Goal: Book appointment/travel/reservation

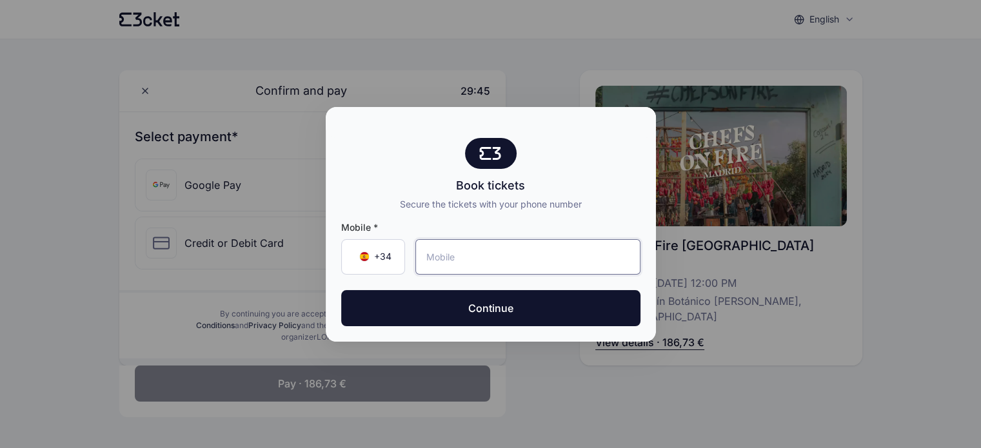
click at [472, 258] on input "tel" at bounding box center [527, 256] width 225 height 35
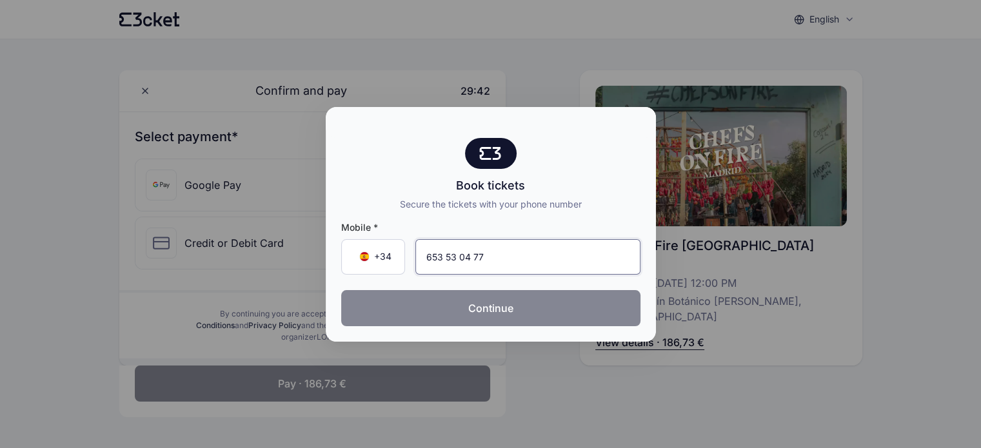
type input "653 53 04 77"
click at [497, 311] on button "Continue" at bounding box center [490, 308] width 299 height 36
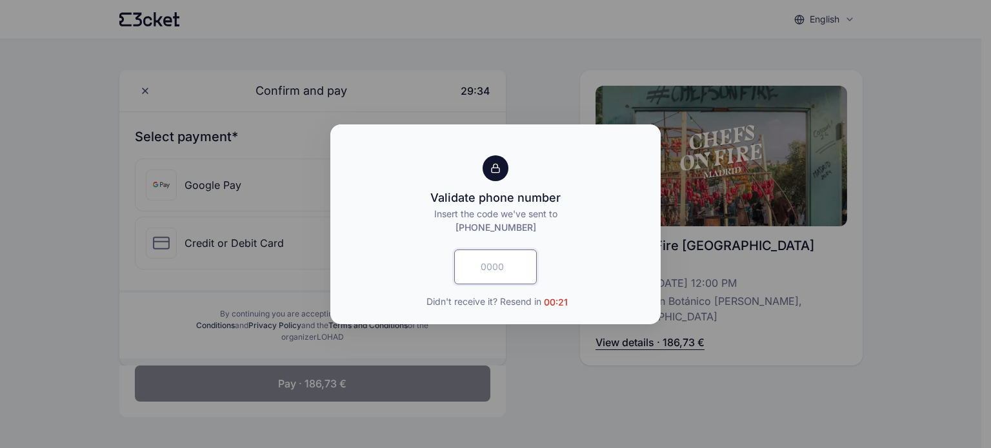
click at [508, 268] on input "text" at bounding box center [495, 267] width 83 height 35
type input "3643"
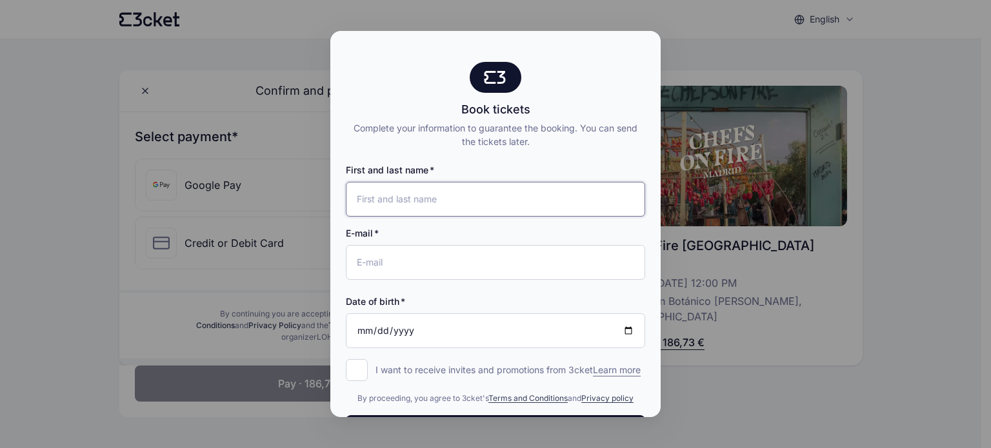
click at [434, 198] on input "First and last name" at bounding box center [495, 199] width 299 height 35
type input "[PERSON_NAME]"
drag, startPoint x: 422, startPoint y: 197, endPoint x: 390, endPoint y: 195, distance: 32.3
click at [390, 195] on input "[PERSON_NAME]" at bounding box center [495, 199] width 299 height 35
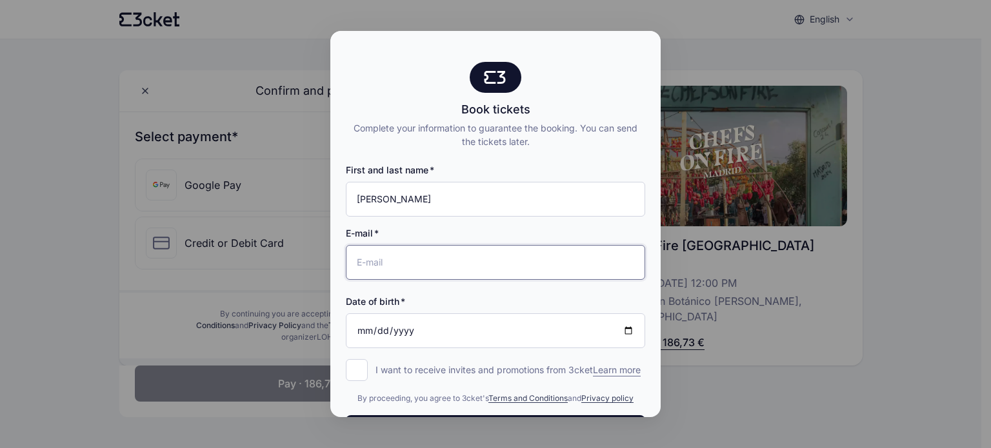
click at [384, 268] on input "E-mail" at bounding box center [495, 262] width 299 height 35
type input "[PERSON_NAME][EMAIL_ADDRESS][PERSON_NAME][DOMAIN_NAME]"
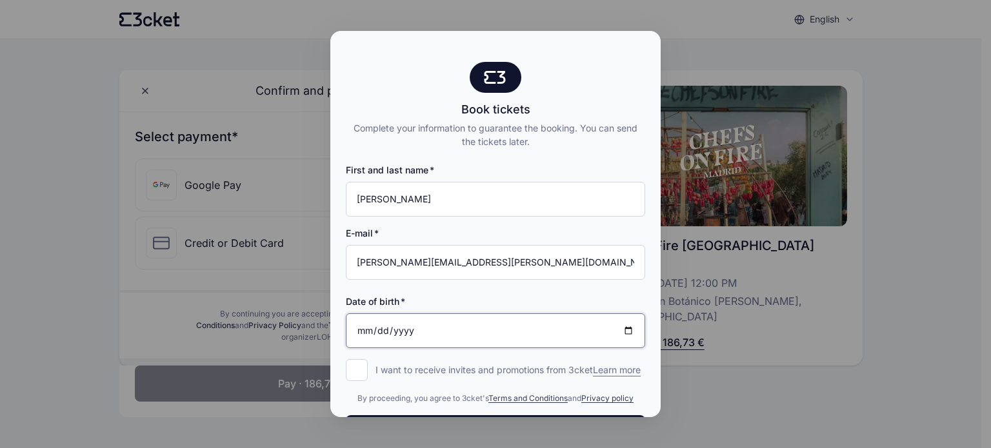
click at [397, 337] on input "Date of birth" at bounding box center [495, 331] width 299 height 35
type input "[DATE]"
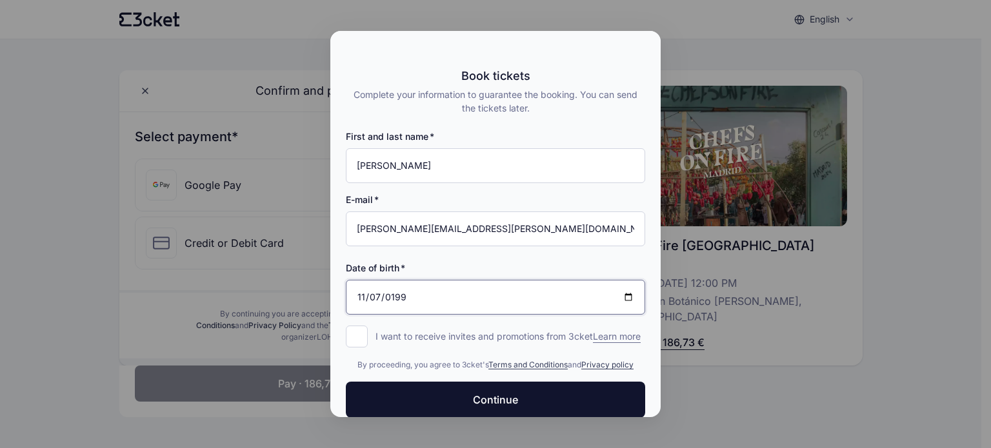
scroll to position [62, 0]
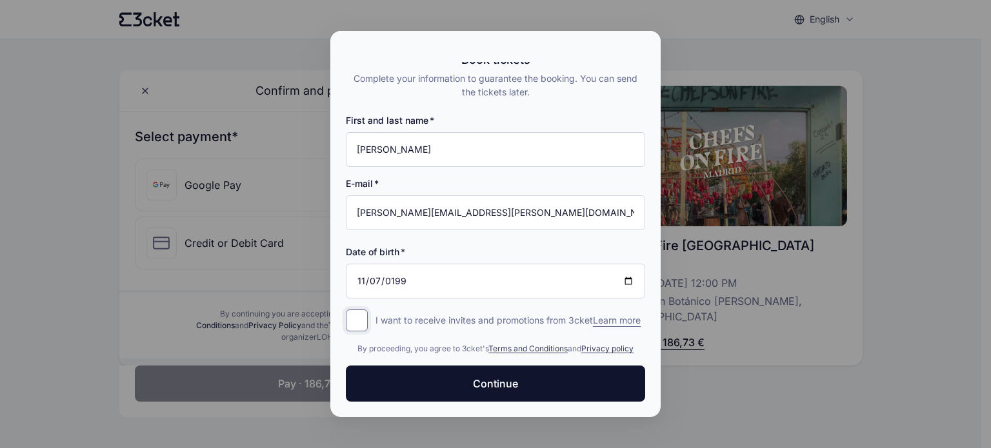
click at [363, 310] on input "I want to receive invites and promotions from 3cket Learn more form.register.op…" at bounding box center [357, 321] width 22 height 22
checkbox input "true"
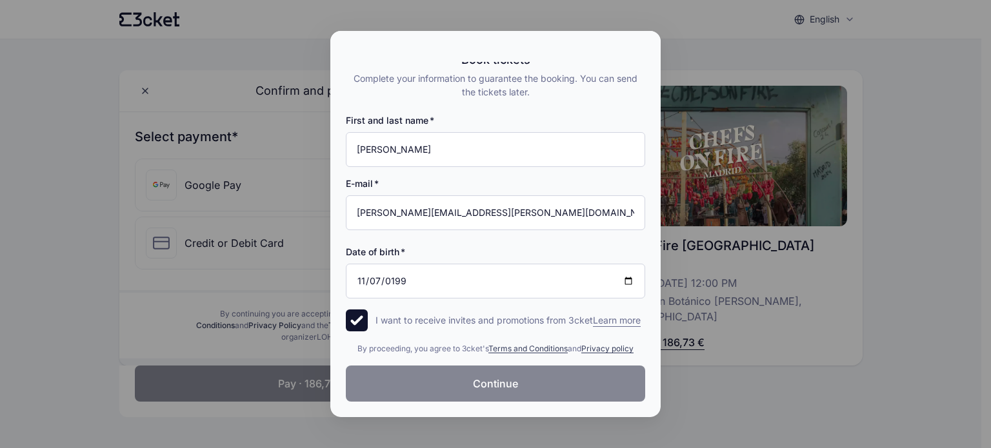
click at [459, 379] on button "Continue" at bounding box center [495, 384] width 299 height 36
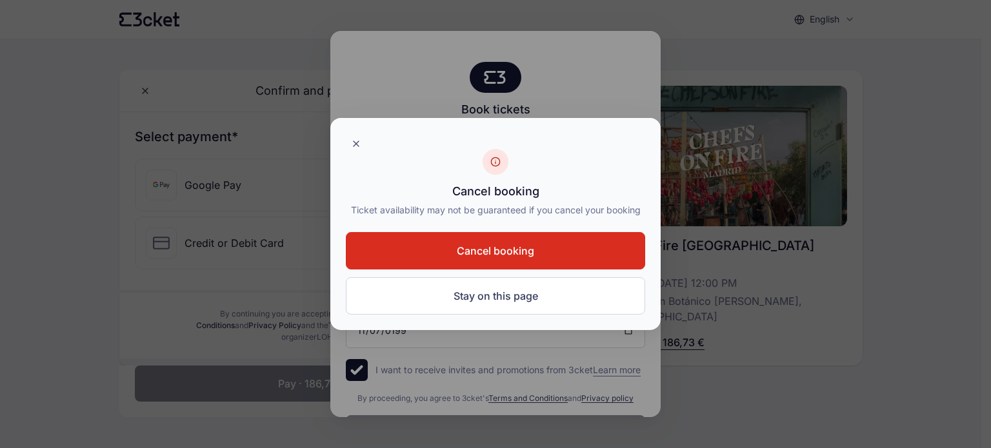
click at [483, 253] on span "Cancel booking" at bounding box center [495, 250] width 77 height 15
